Goal: Information Seeking & Learning: Learn about a topic

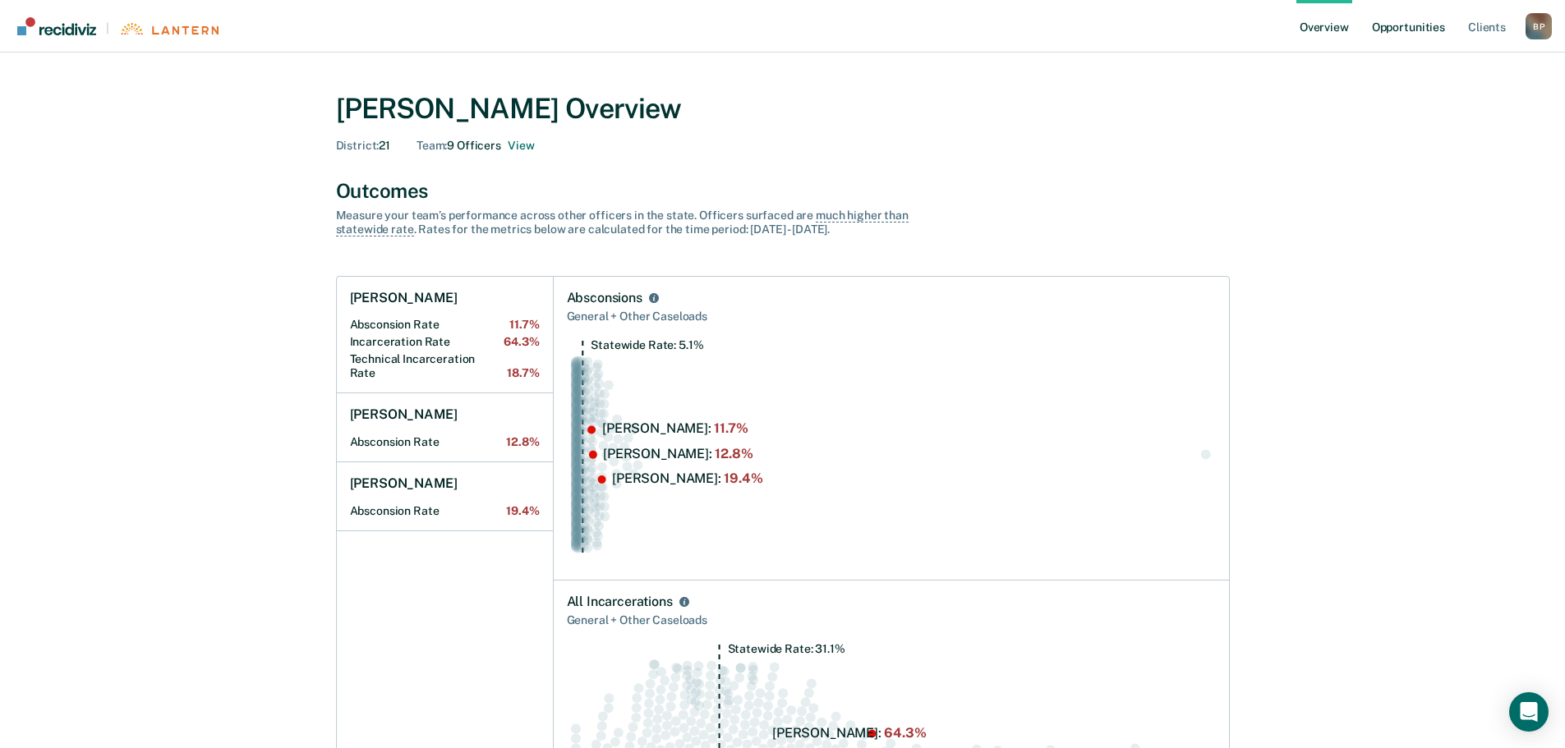
click at [1395, 21] on link "Opportunities" at bounding box center [1408, 26] width 80 height 53
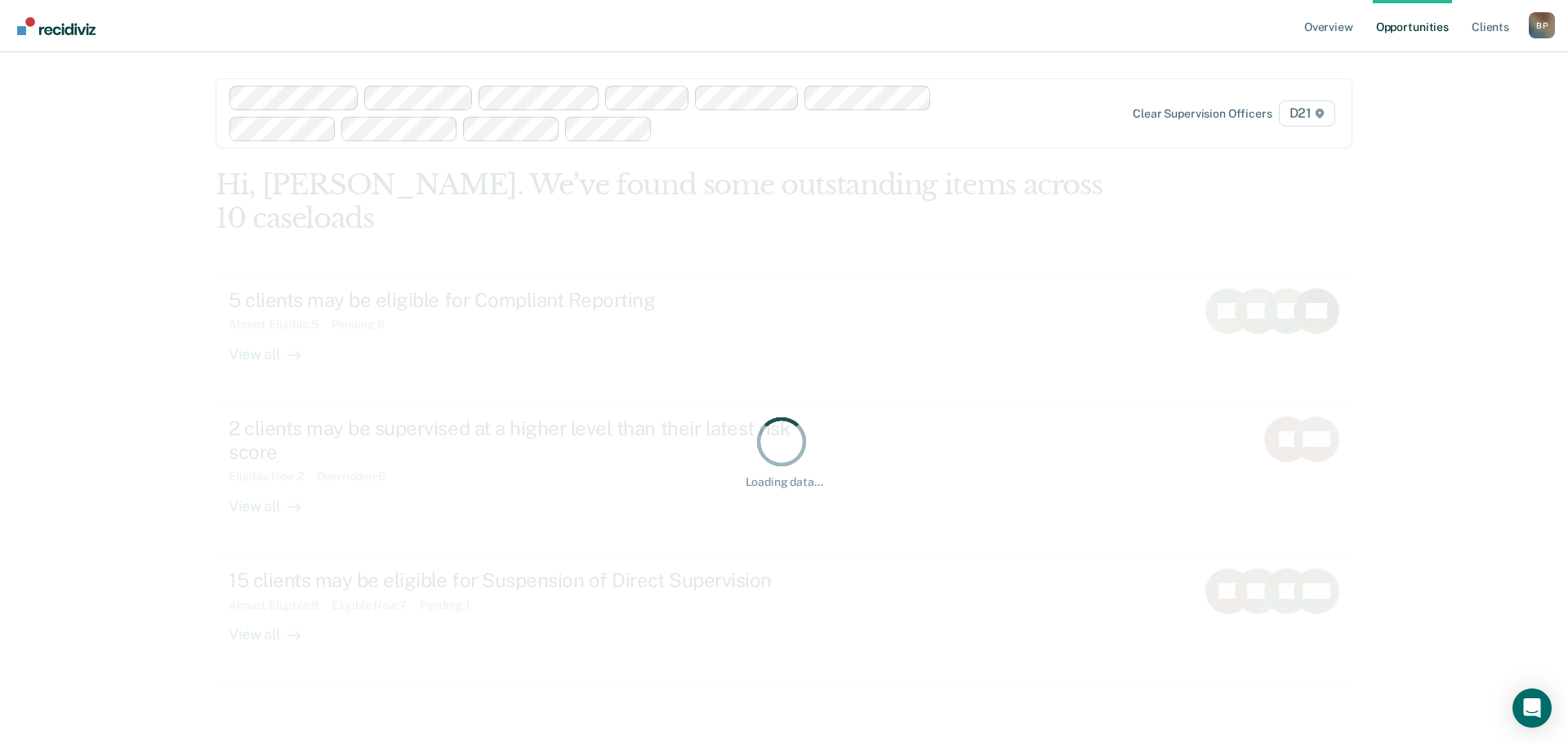
click at [724, 124] on div at bounding box center [831, 128] width 345 height 19
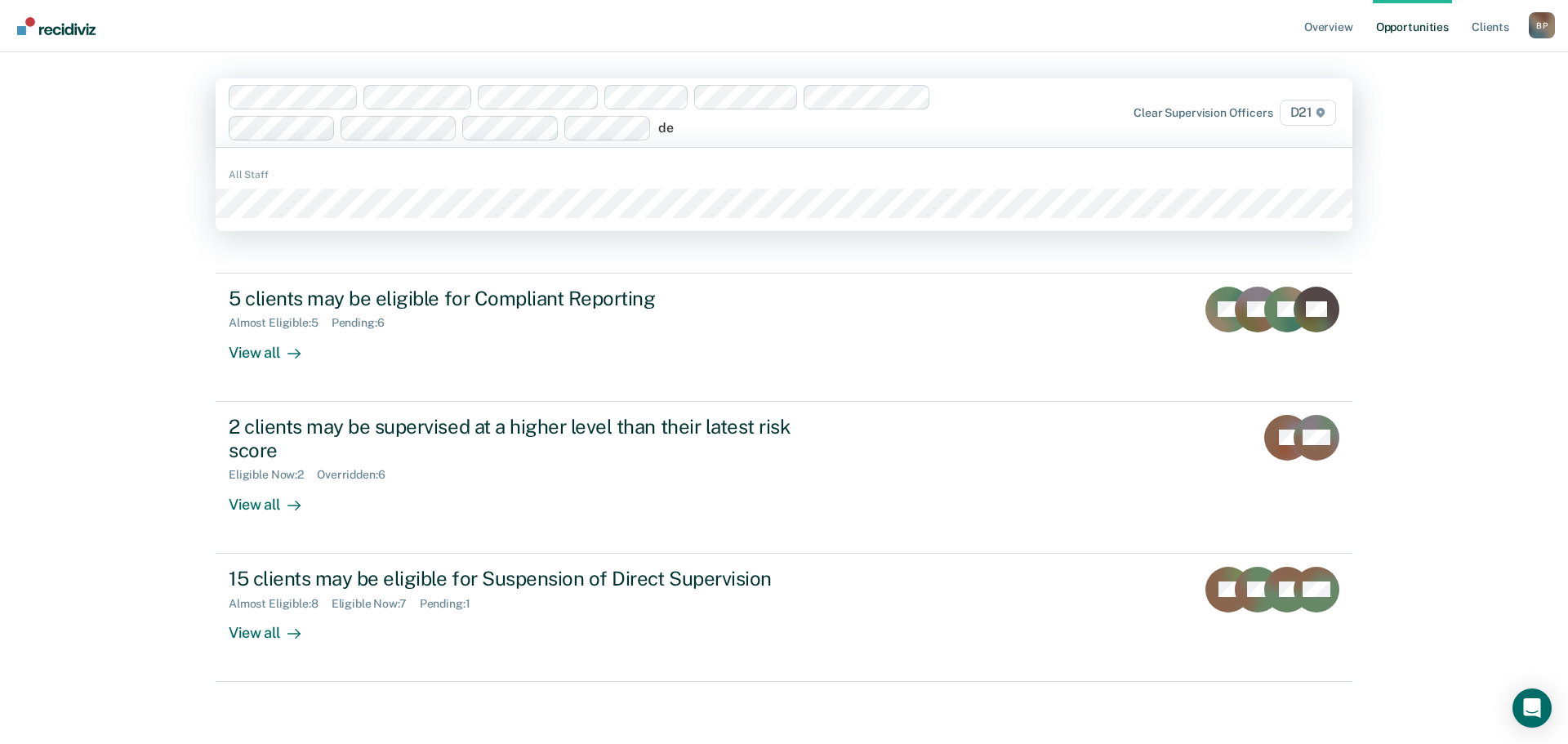
type input "dec"
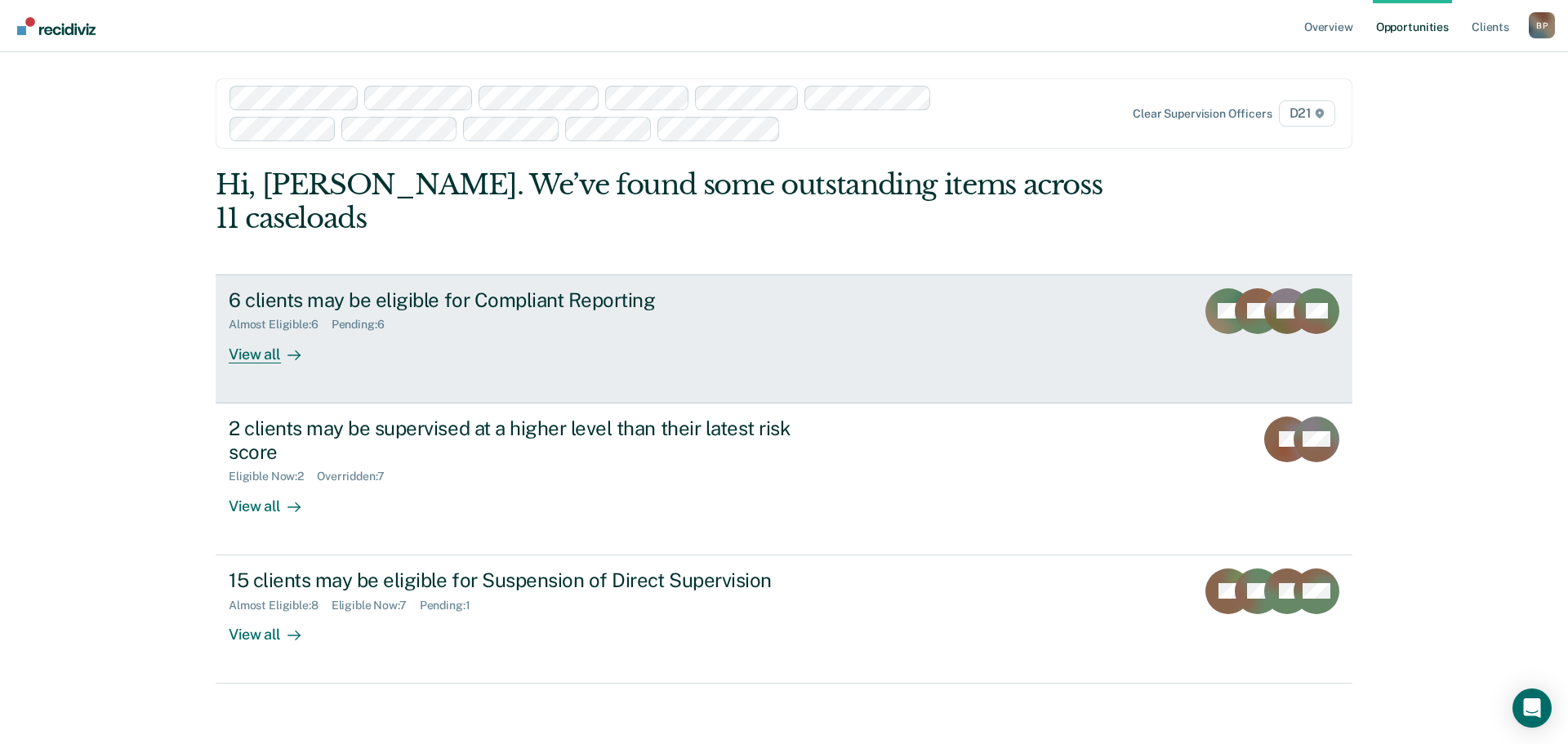
click at [496, 331] on link "6 clients may be eligible for Compliant Reporting Almost Eligible : 6 Pending :…" at bounding box center [784, 339] width 1136 height 129
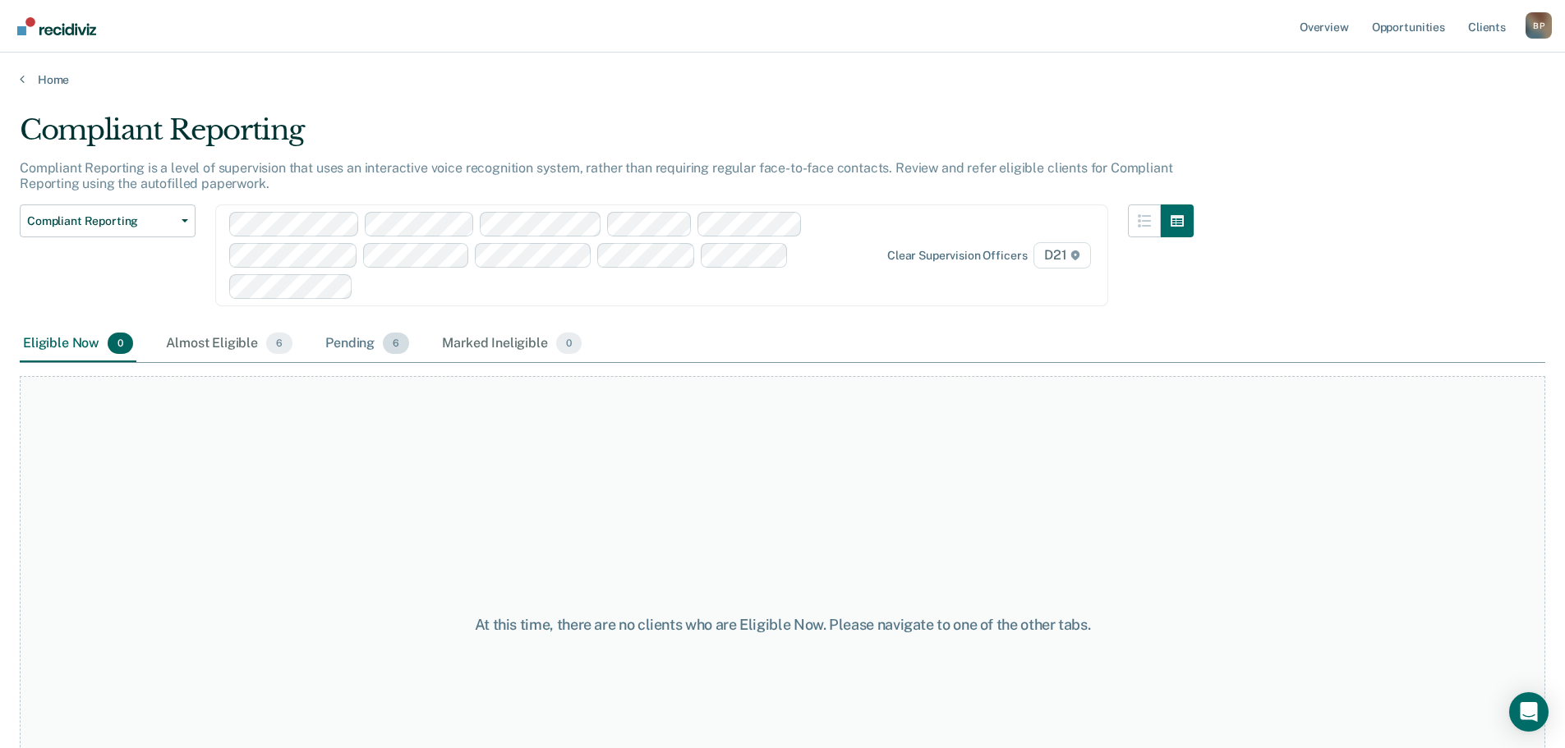
click at [344, 354] on div "Pending 6" at bounding box center [367, 344] width 90 height 36
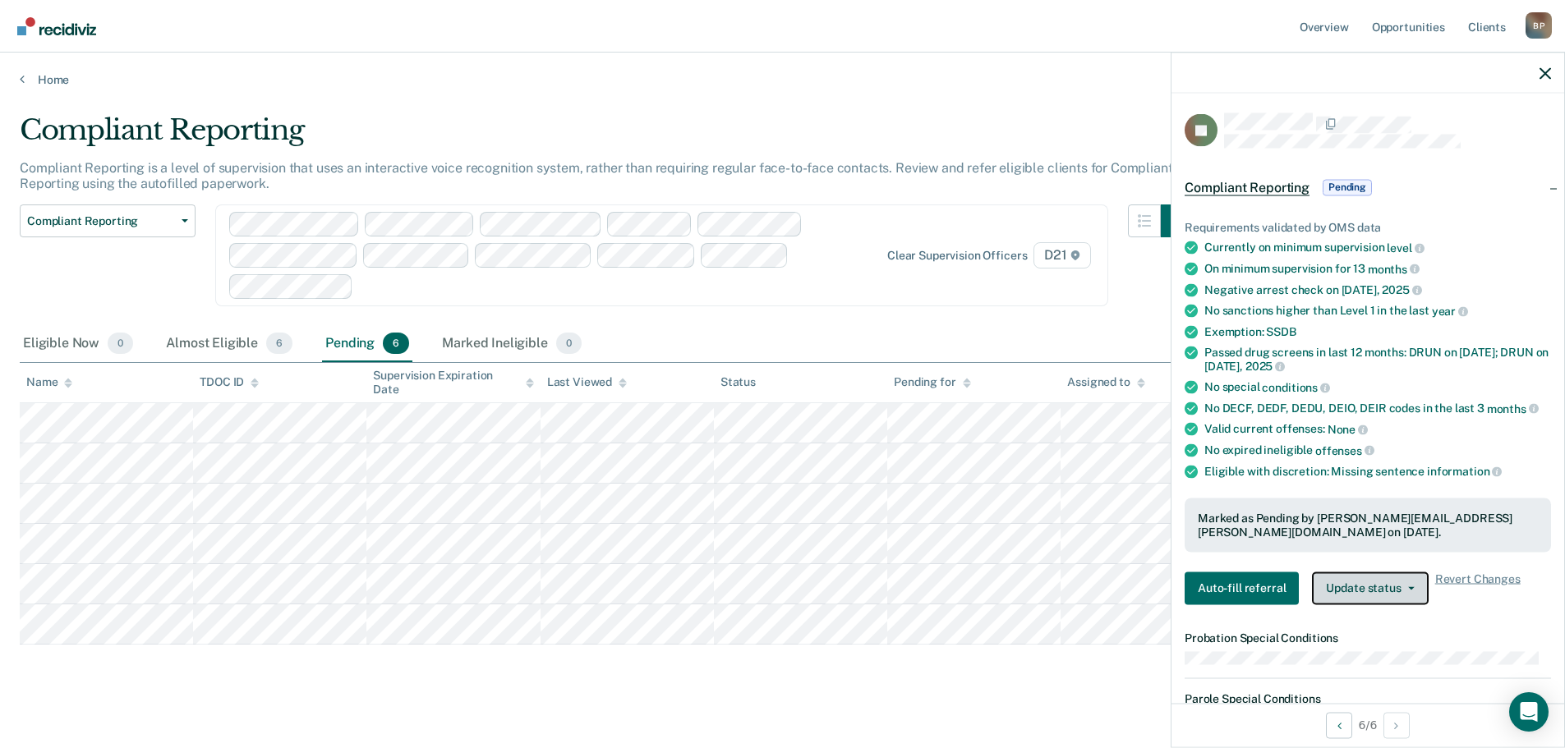
click at [1408, 583] on button "Update status" at bounding box center [1370, 588] width 116 height 33
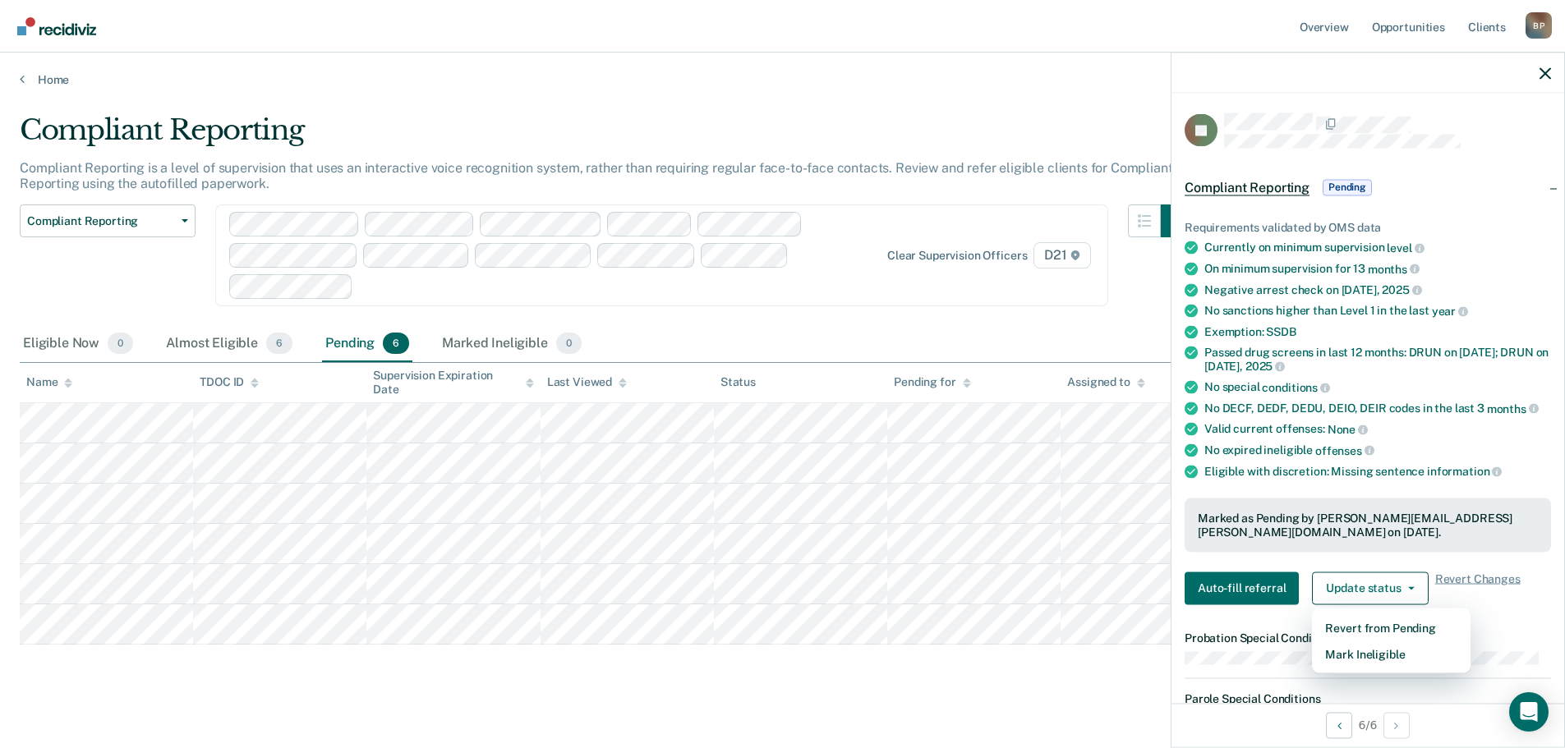
click at [1497, 609] on div "Requirements validated by OMS data Currently on minimum supervision level On mi…" at bounding box center [1367, 406] width 393 height 424
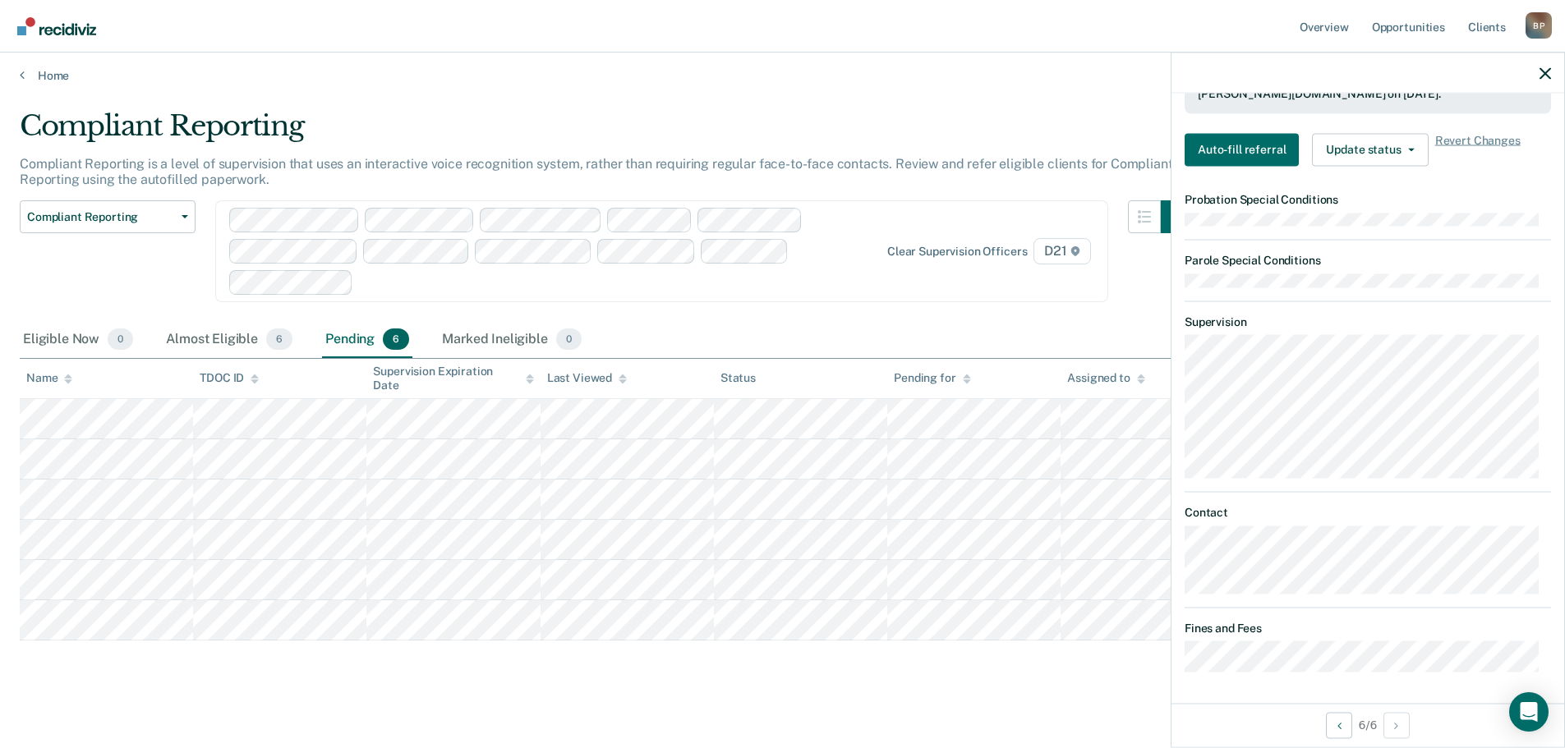
scroll to position [15, 0]
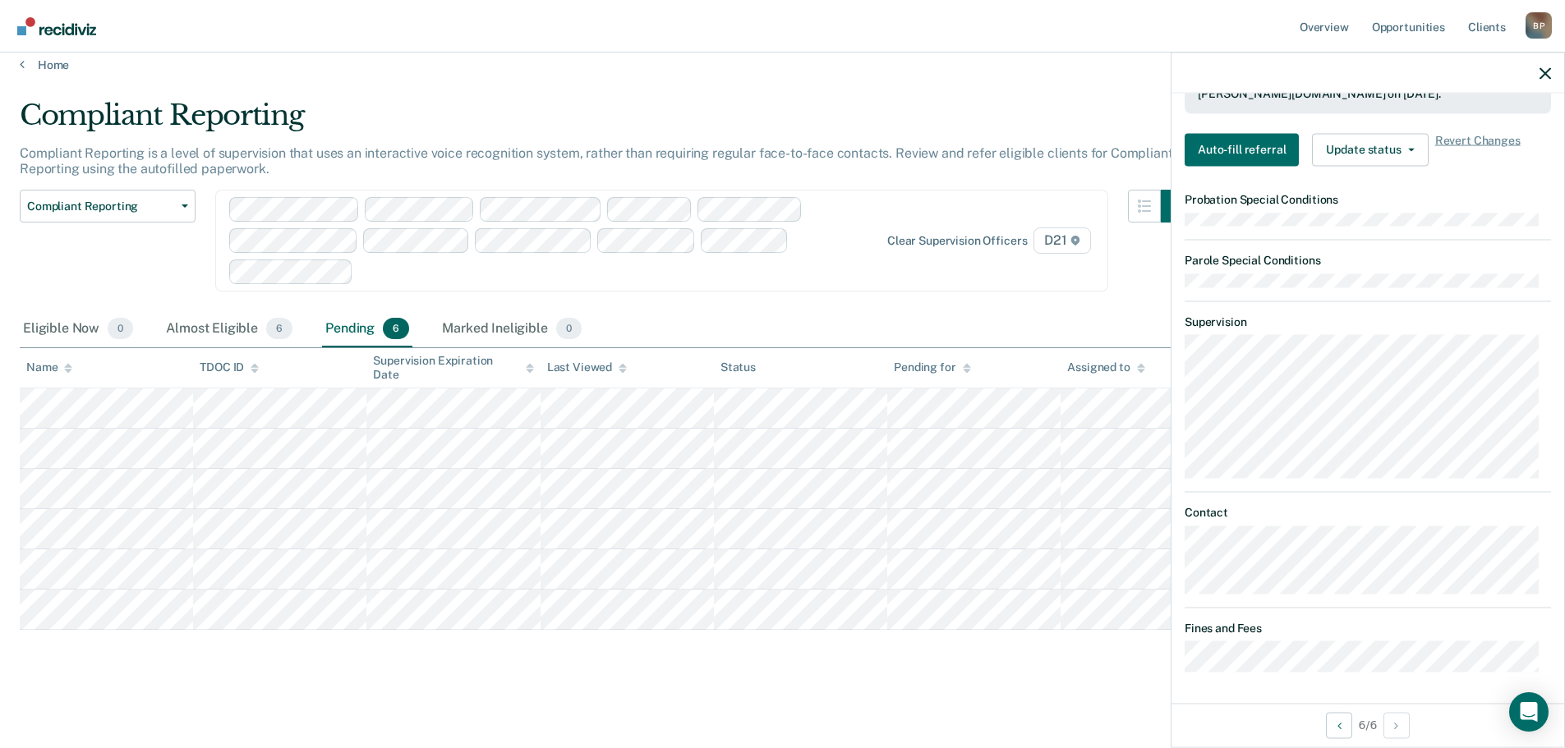
drag, startPoint x: 1034, startPoint y: 76, endPoint x: 1095, endPoint y: 90, distance: 62.4
click at [1032, 79] on main "Compliant Reporting Compliant Reporting is a level of supervision that uses an …" at bounding box center [782, 407] width 1565 height 671
click at [1539, 71] on icon "button" at bounding box center [1544, 72] width 11 height 11
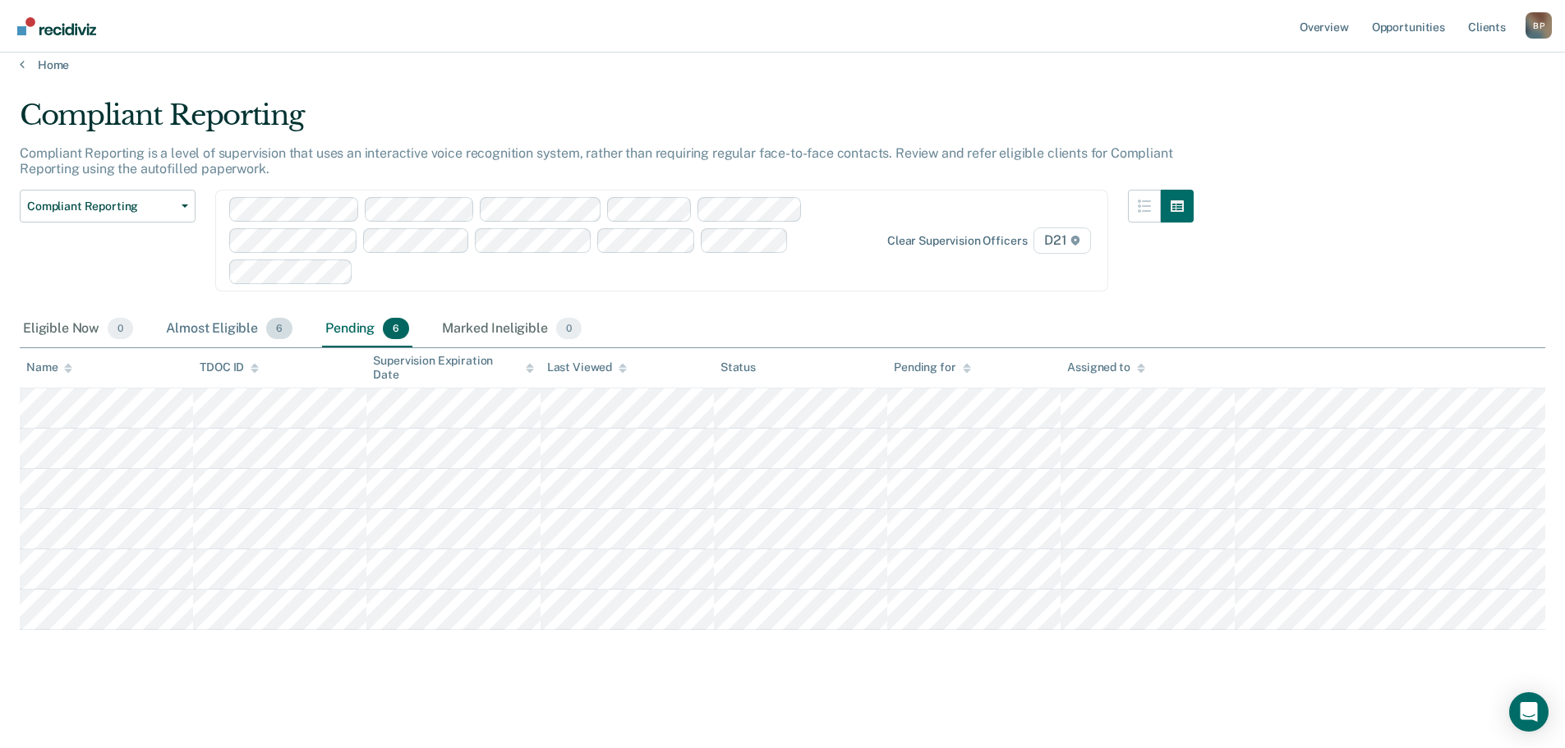
drag, startPoint x: 231, startPoint y: 324, endPoint x: 235, endPoint y: 337, distance: 13.0
click at [231, 324] on div "Almost Eligible 6" at bounding box center [229, 329] width 133 height 36
drag, startPoint x: 1300, startPoint y: 327, endPoint x: 1419, endPoint y: 113, distance: 244.5
click at [1305, 314] on div "Eligible Now 0 Almost Eligible 6 Pending 6 Marked Ineligible 0" at bounding box center [782, 329] width 1525 height 37
click at [354, 325] on div "Pending 6" at bounding box center [367, 329] width 90 height 36
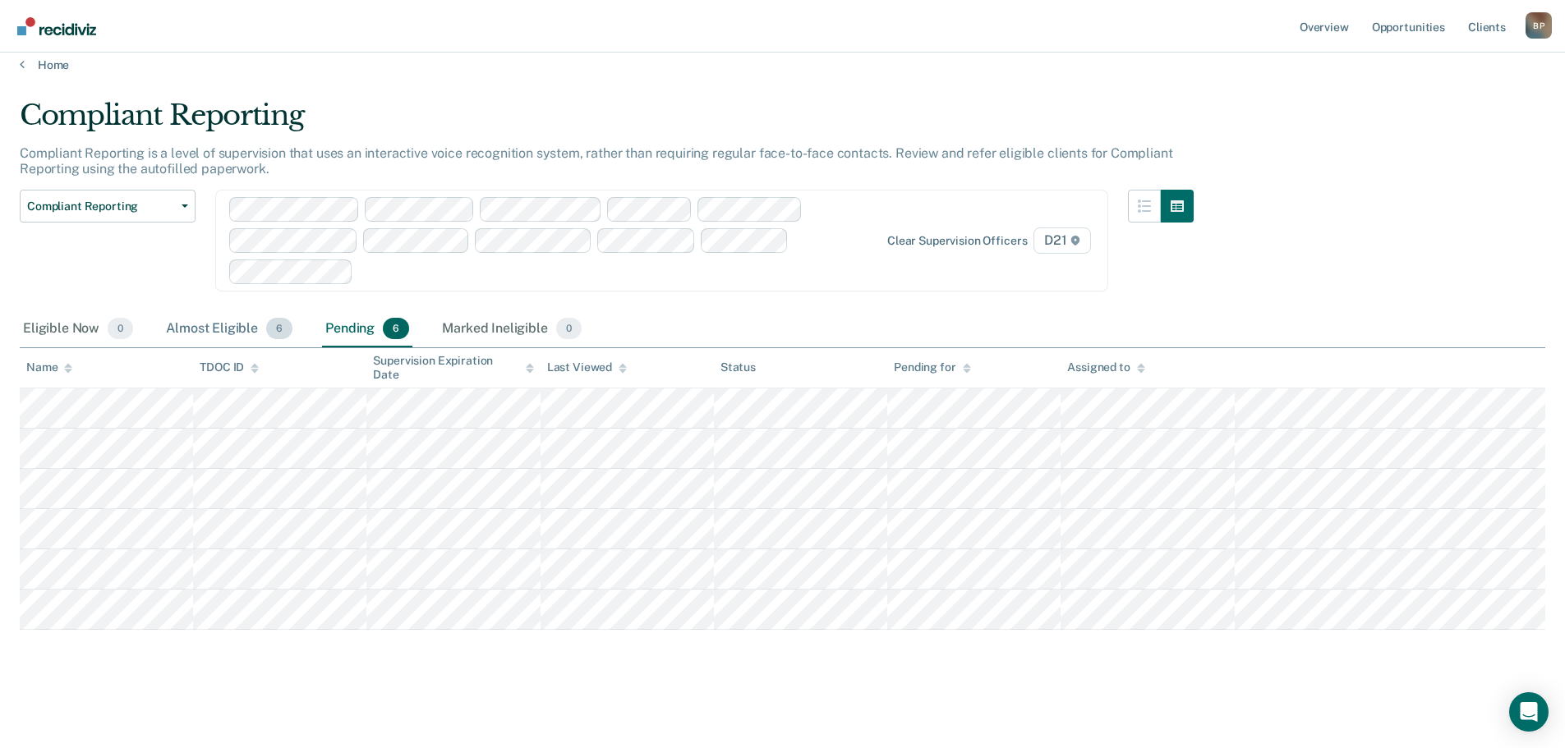
click at [244, 328] on div "Almost Eligible 6" at bounding box center [229, 329] width 133 height 36
drag, startPoint x: 1362, startPoint y: 204, endPoint x: 1381, endPoint y: 155, distance: 52.8
click at [1365, 195] on div "Compliant Reporting Compliant Reporting is a level of supervision that uses an …" at bounding box center [782, 362] width 1525 height 526
